Goal: Information Seeking & Learning: Find specific fact

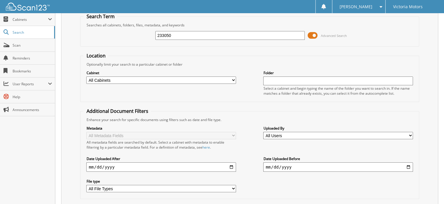
scroll to position [56, 0]
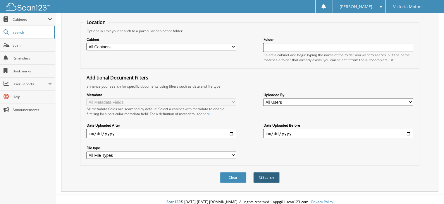
type input "233050"
click at [269, 173] on button "Search" at bounding box center [266, 177] width 26 height 11
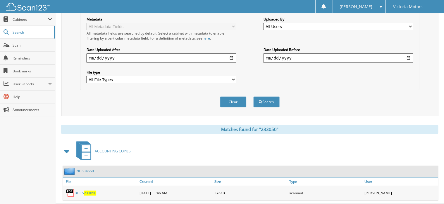
scroll to position [140, 0]
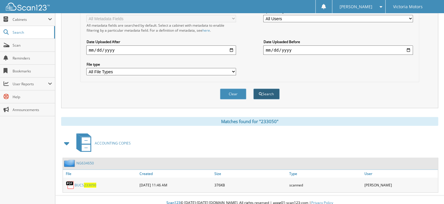
click at [270, 91] on button "Search" at bounding box center [266, 93] width 26 height 11
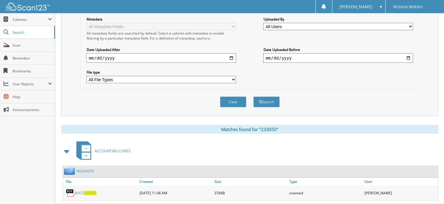
scroll to position [140, 0]
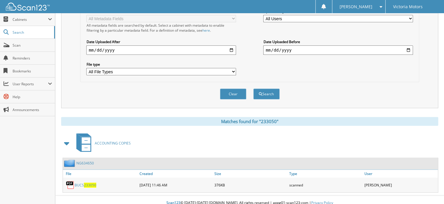
click at [89, 182] on span "233050" at bounding box center [90, 184] width 12 height 5
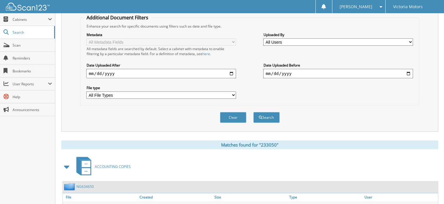
scroll to position [0, 0]
